Goal: Task Accomplishment & Management: Use online tool/utility

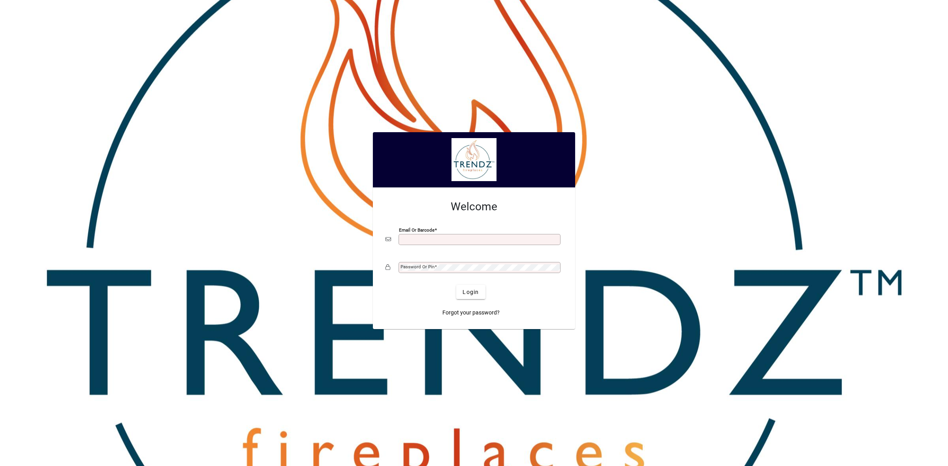
type input "**********"
click at [471, 287] on span "submit" at bounding box center [470, 292] width 29 height 19
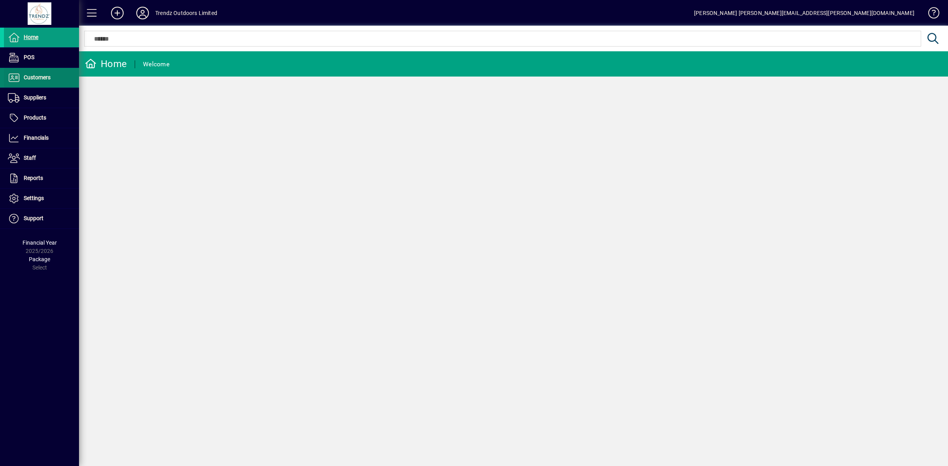
click at [35, 73] on span "Customers" at bounding box center [27, 77] width 47 height 9
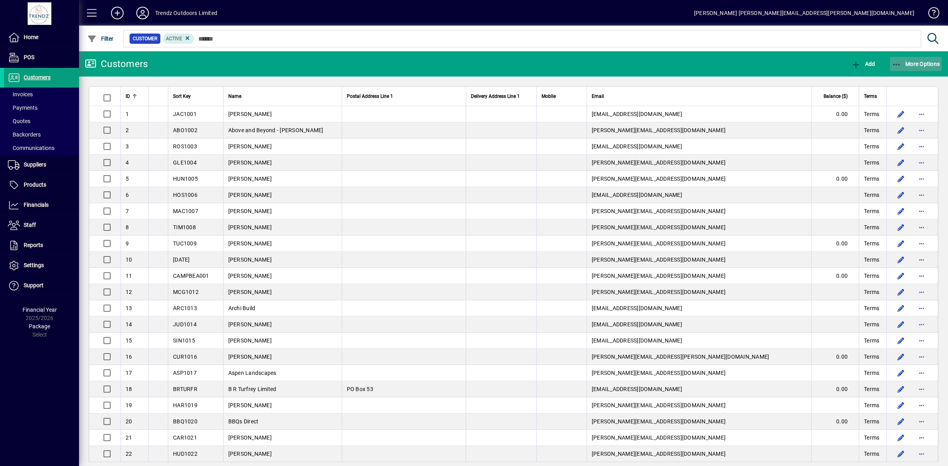
click at [925, 62] on span "More Options" at bounding box center [916, 64] width 48 height 6
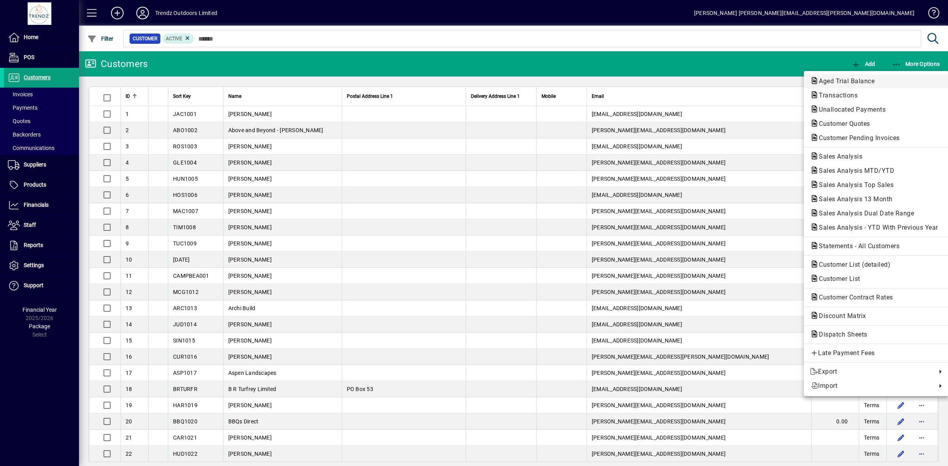
click at [856, 81] on span "Aged Trial Balance" at bounding box center [844, 81] width 68 height 8
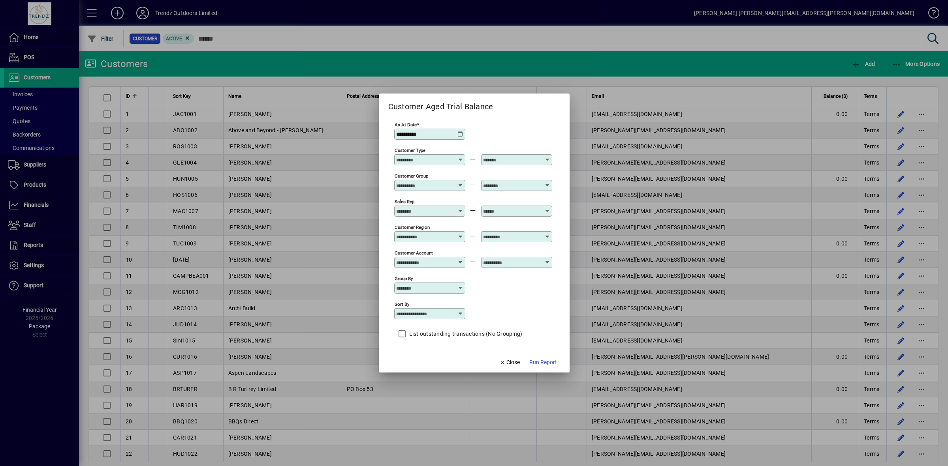
click at [458, 132] on icon at bounding box center [460, 134] width 6 height 6
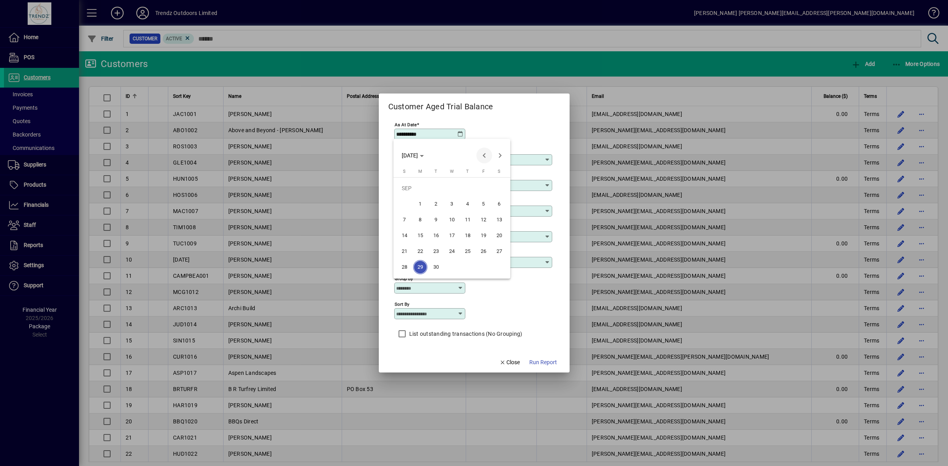
click at [481, 155] on span "Previous month" at bounding box center [484, 156] width 16 height 16
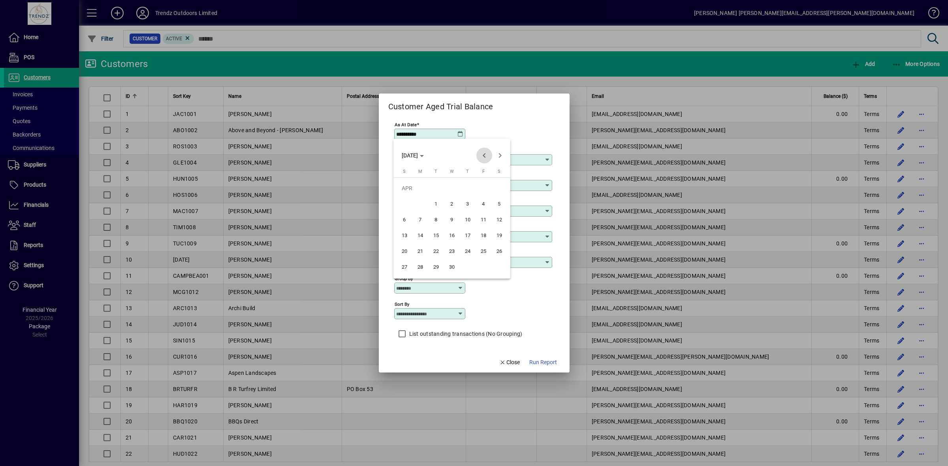
click at [481, 155] on span "Previous month" at bounding box center [484, 156] width 16 height 16
click at [415, 261] on span "31" at bounding box center [420, 267] width 14 height 14
type input "**********"
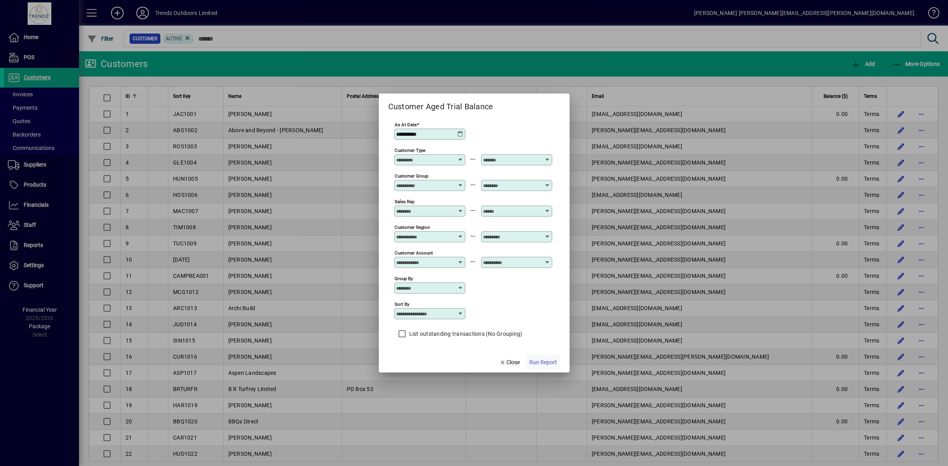
click at [541, 362] on span "Run Report" at bounding box center [543, 363] width 28 height 8
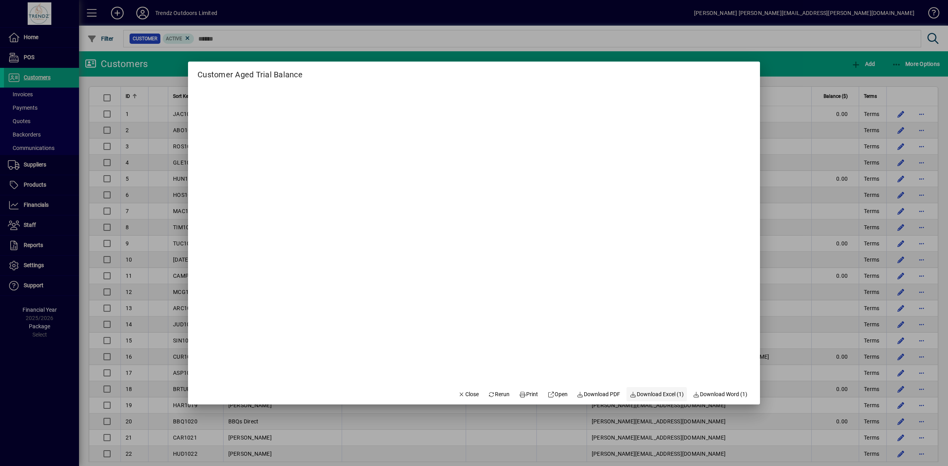
click at [661, 394] on span "Download Excel (1)" at bounding box center [656, 395] width 54 height 8
click at [593, 396] on span "Download PDF" at bounding box center [598, 395] width 43 height 8
